Goal: Task Accomplishment & Management: Complete application form

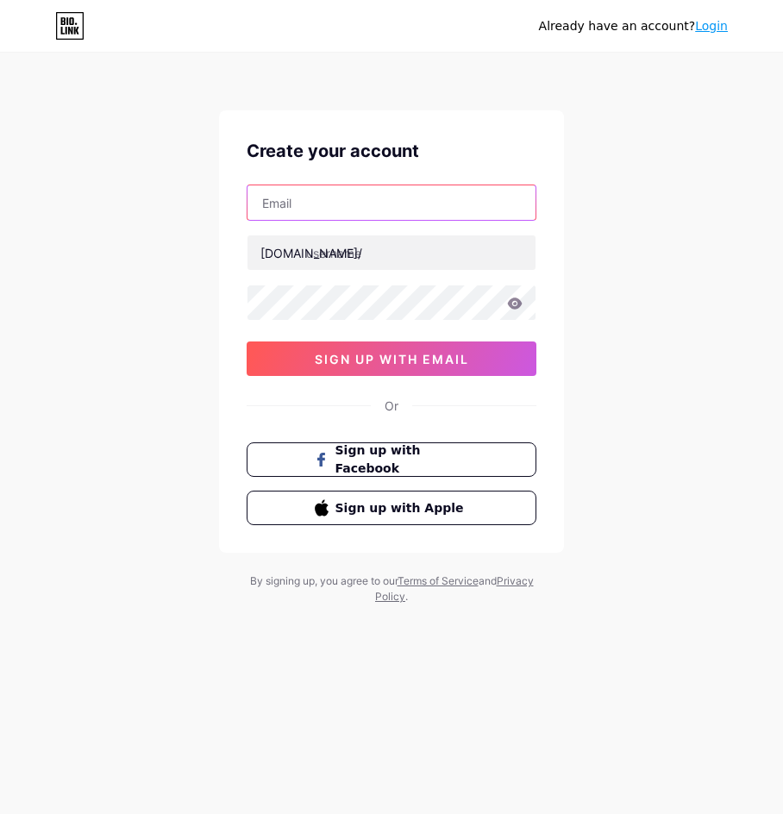
click at [454, 211] on input "text" at bounding box center [392, 202] width 288 height 35
paste input "[EMAIL_ADDRESS][DOMAIN_NAME]"
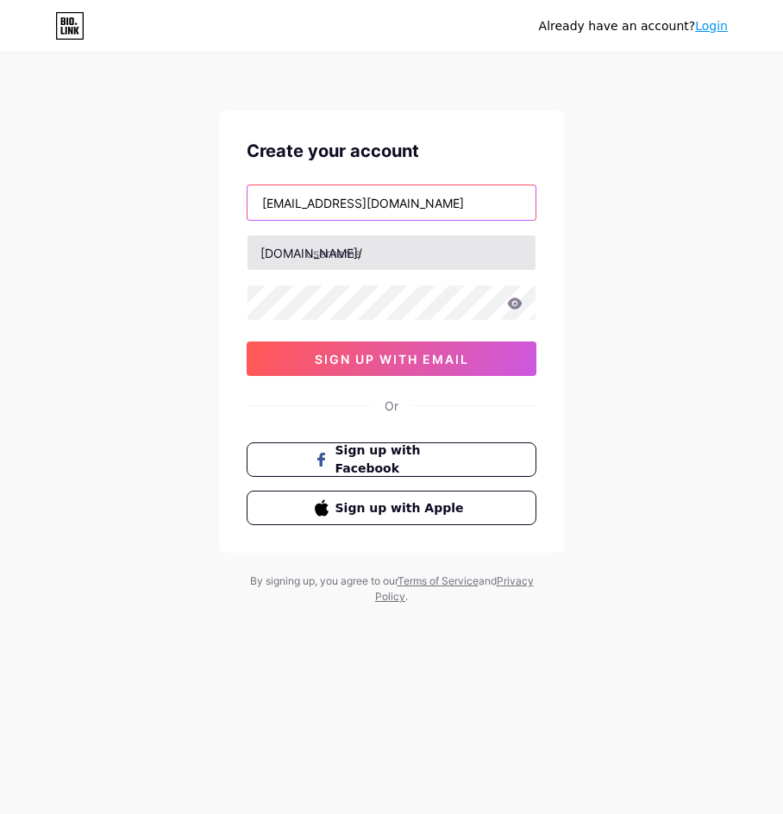
type input "[EMAIL_ADDRESS][DOMAIN_NAME]"
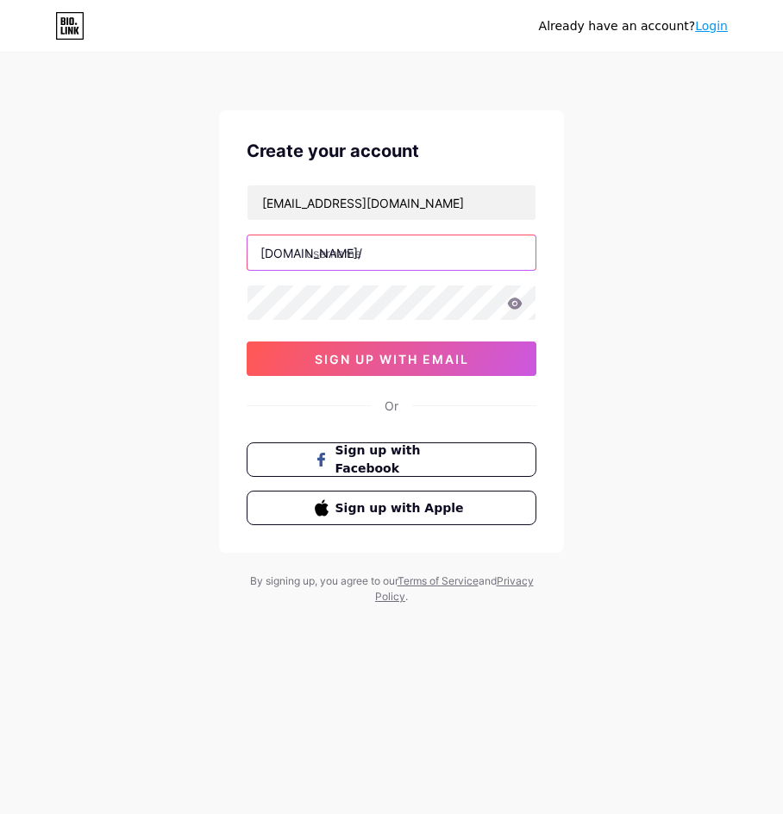
click at [392, 249] on input "text" at bounding box center [392, 253] width 288 height 35
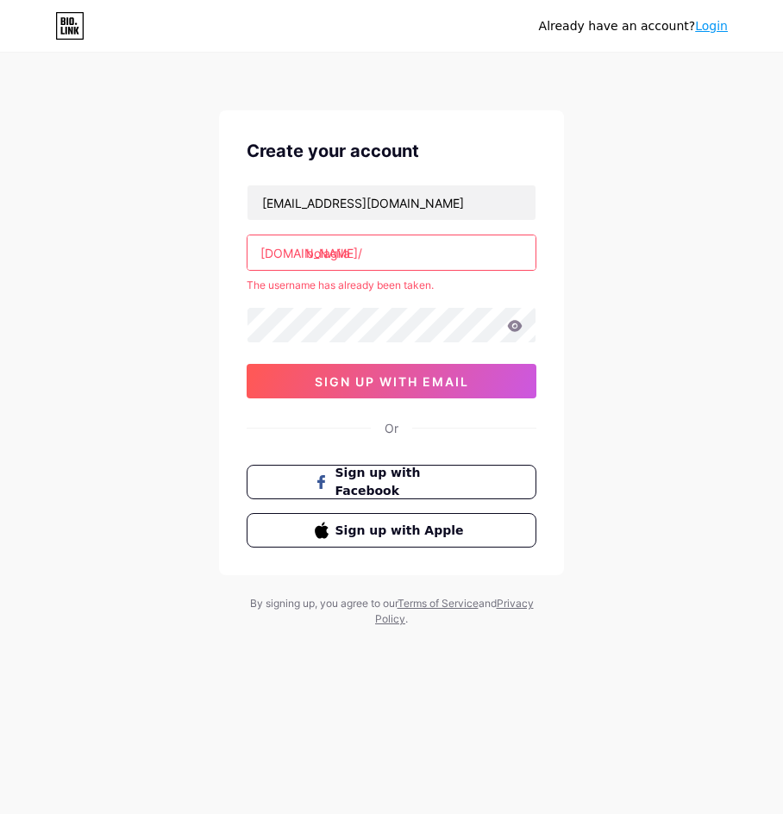
click at [406, 258] on input "bolagila" at bounding box center [392, 253] width 288 height 35
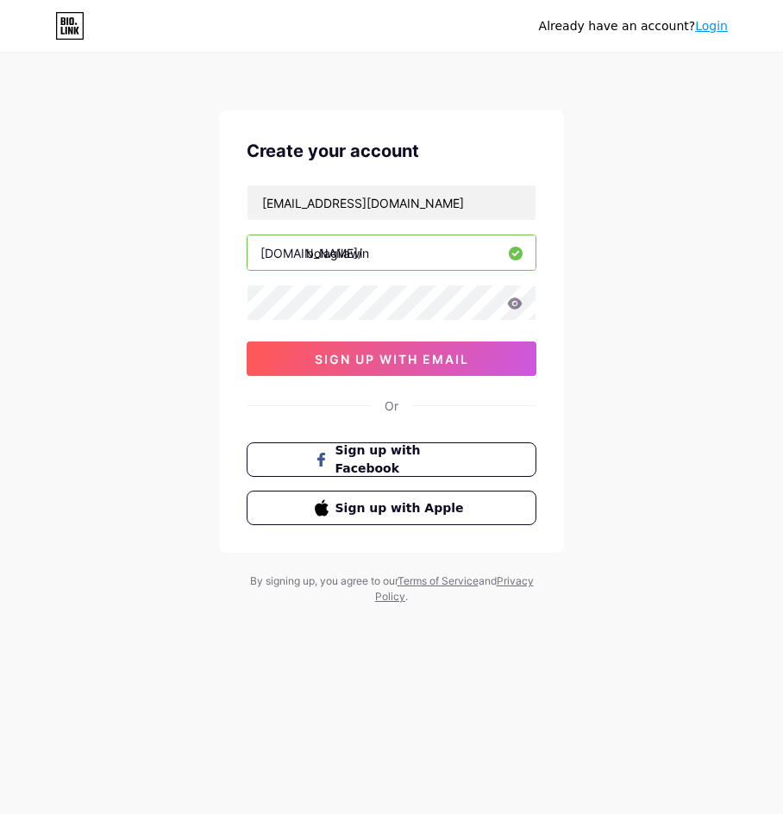
type input "bolagilawin"
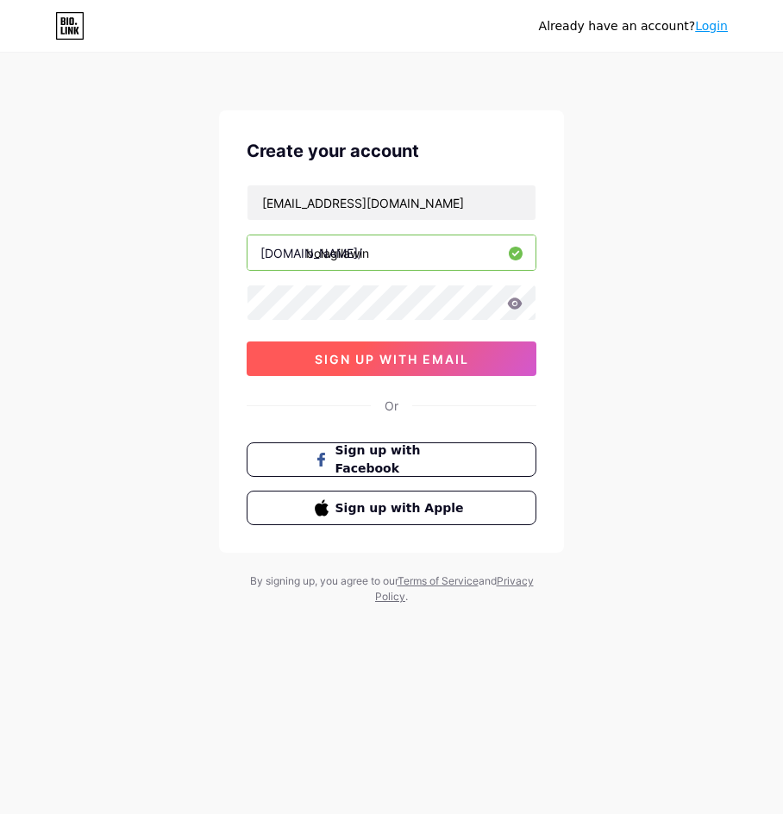
click at [373, 366] on span "sign up with email" at bounding box center [392, 359] width 154 height 15
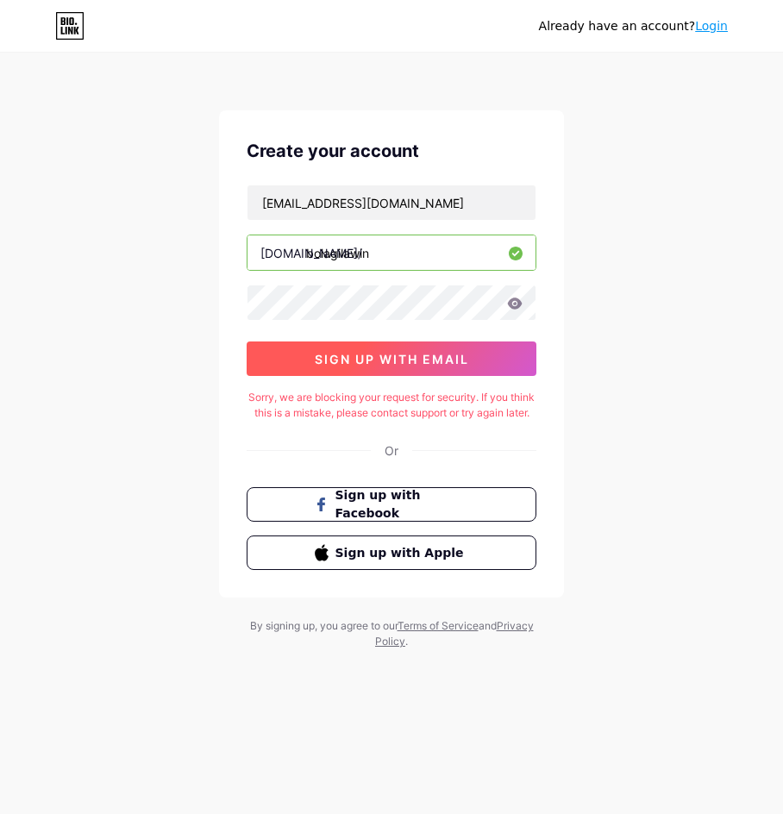
click at [372, 356] on span "sign up with email" at bounding box center [392, 359] width 154 height 15
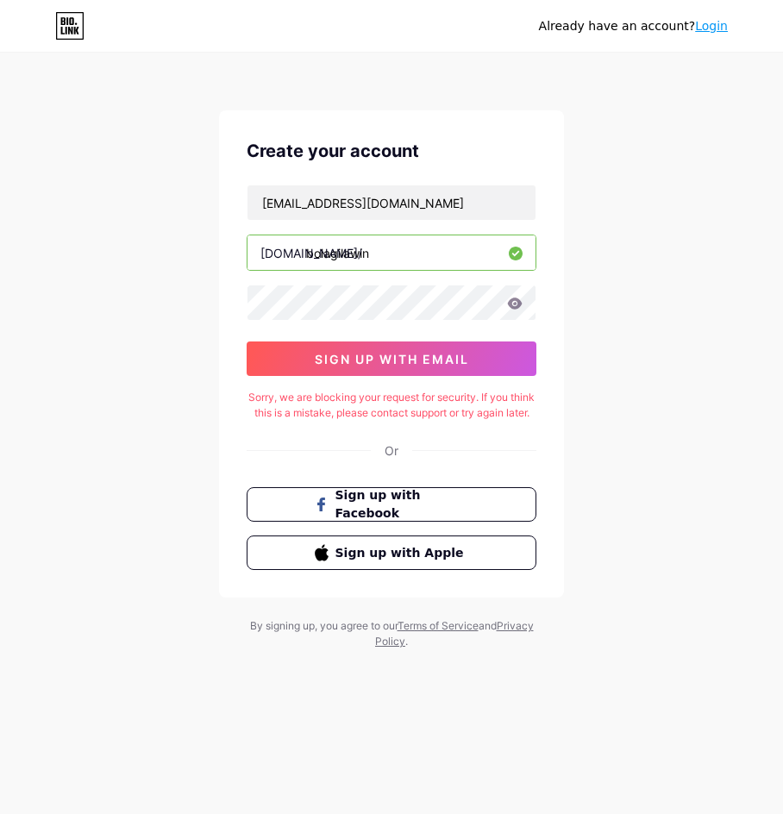
click at [516, 303] on icon at bounding box center [515, 303] width 15 height 11
click at [514, 305] on icon at bounding box center [515, 304] width 16 height 12
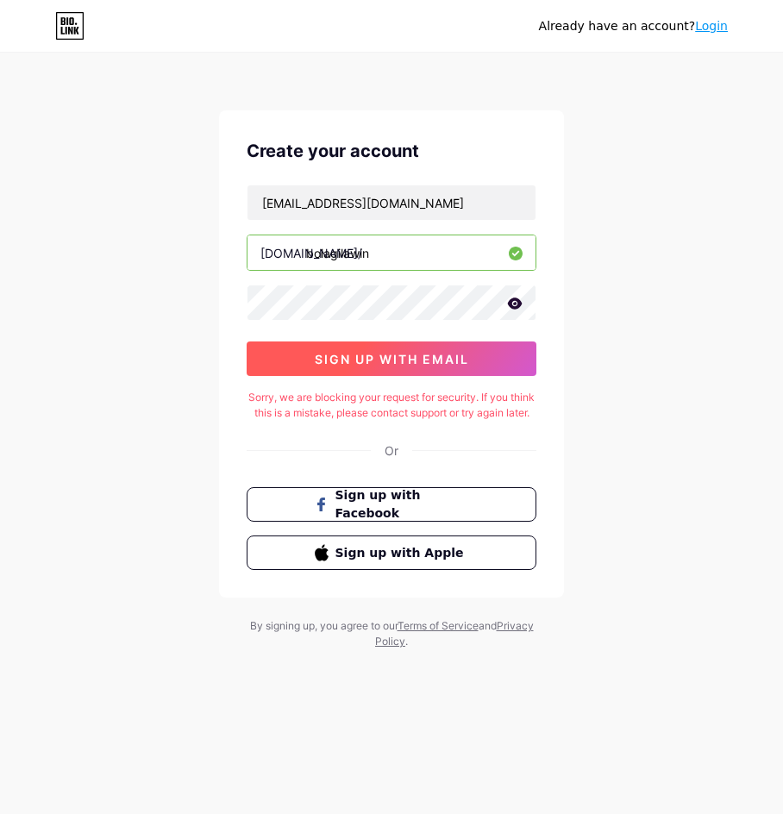
click at [369, 358] on span "sign up with email" at bounding box center [392, 359] width 154 height 15
